Goal: Information Seeking & Learning: Learn about a topic

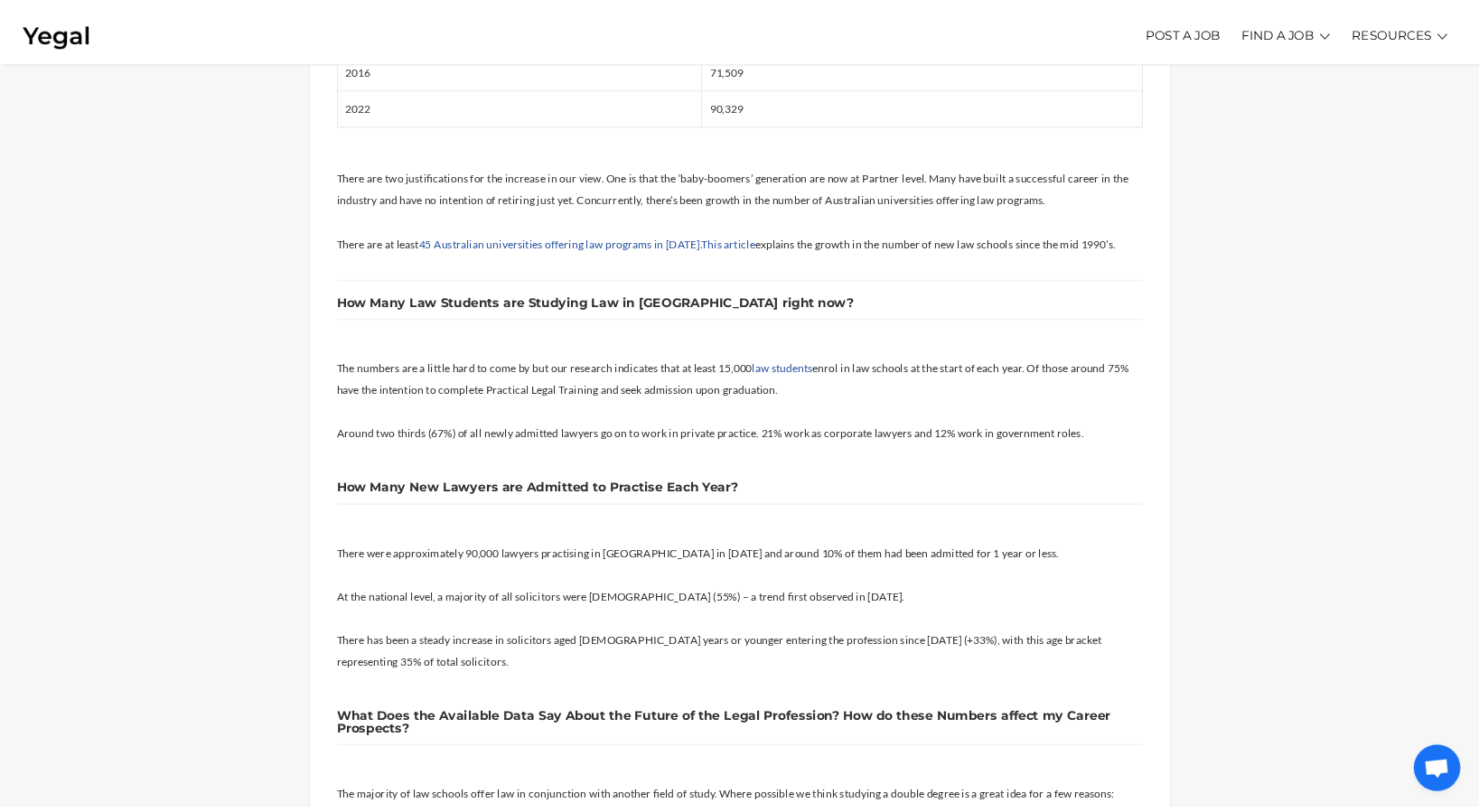
scroll to position [813, 0]
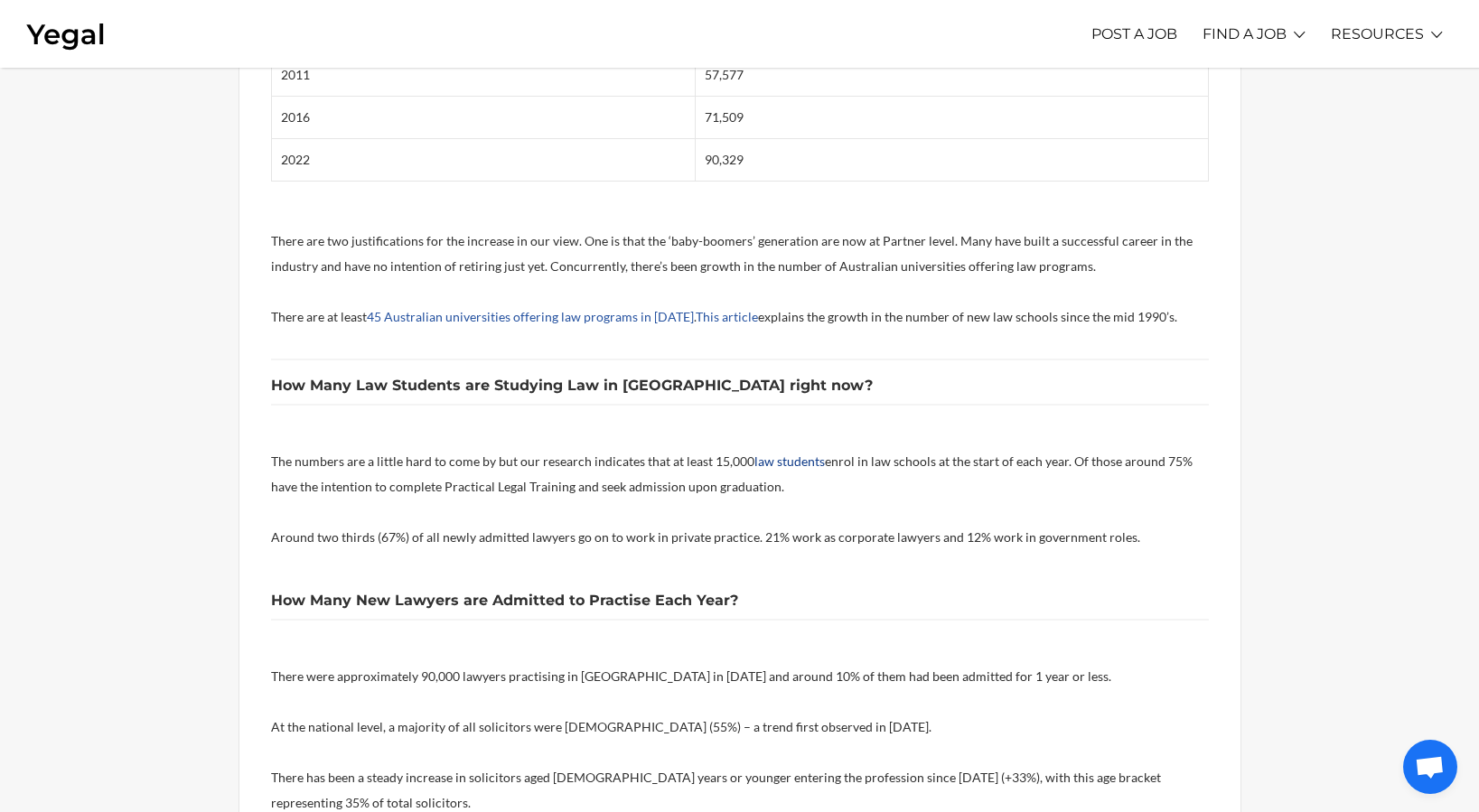
click at [783, 453] on link "law students" at bounding box center [789, 461] width 70 height 16
